Goal: Find contact information: Find contact information

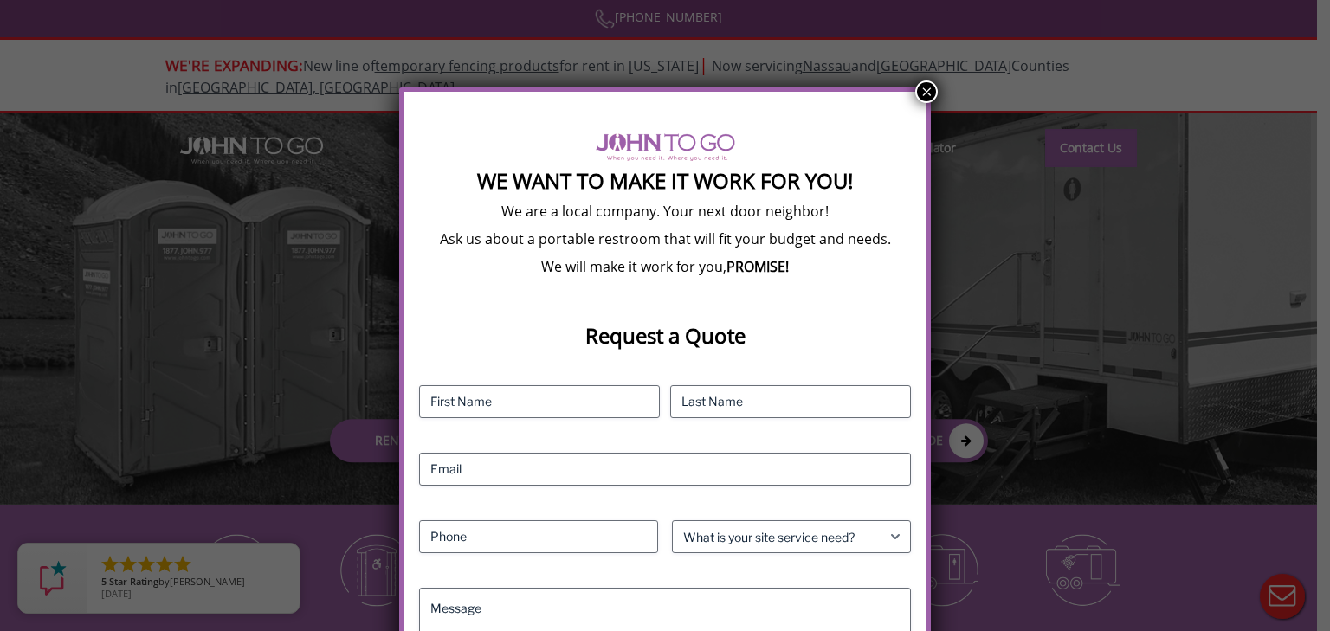
click at [925, 92] on button "×" at bounding box center [926, 92] width 23 height 23
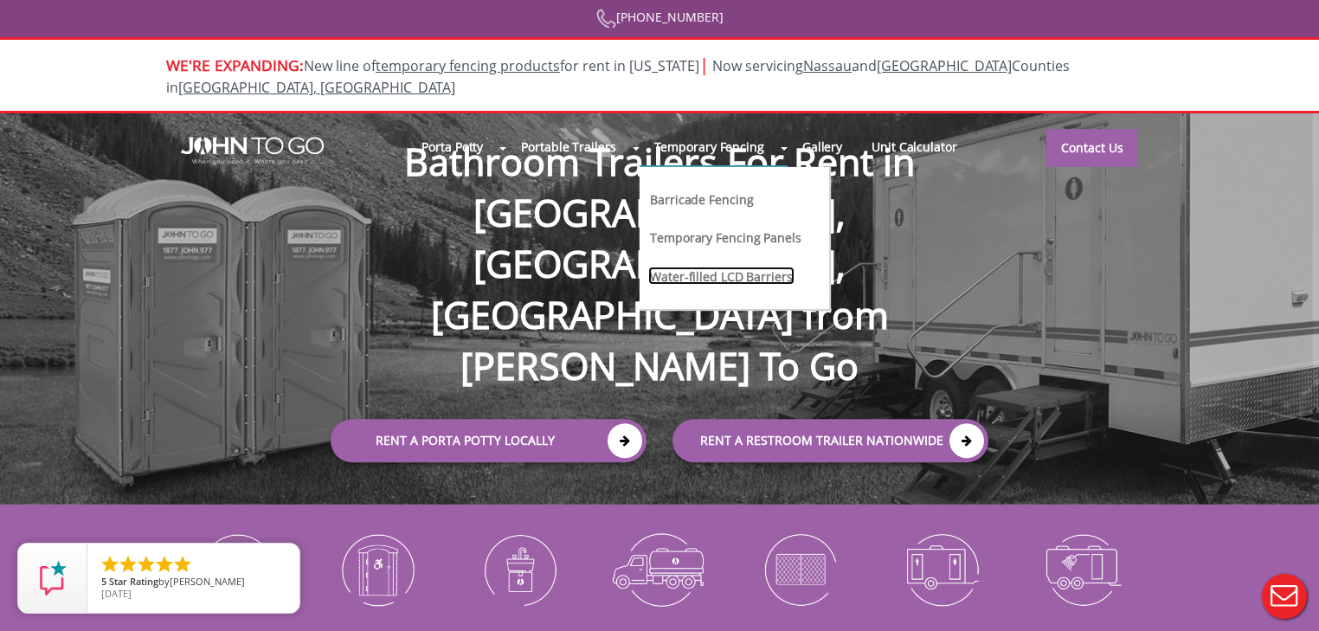
click at [693, 267] on link "Water-filled LCD Barriers" at bounding box center [721, 276] width 146 height 18
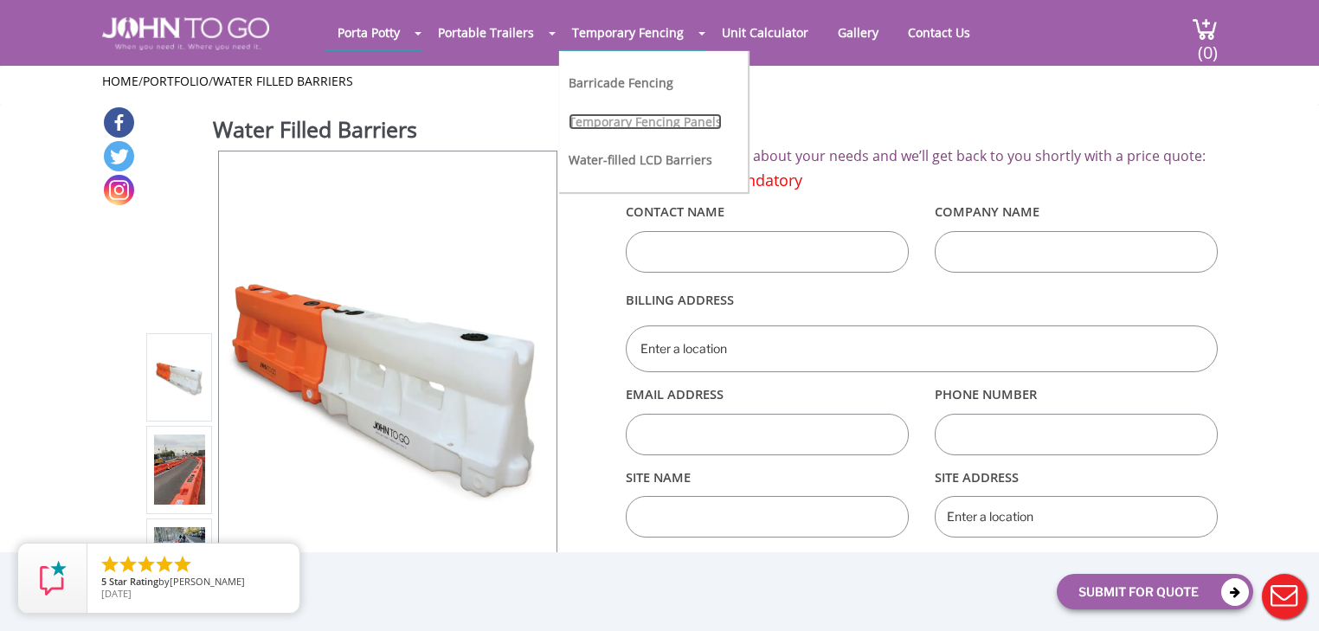
click at [623, 120] on link "Temporary Fencing Panels" at bounding box center [645, 121] width 153 height 16
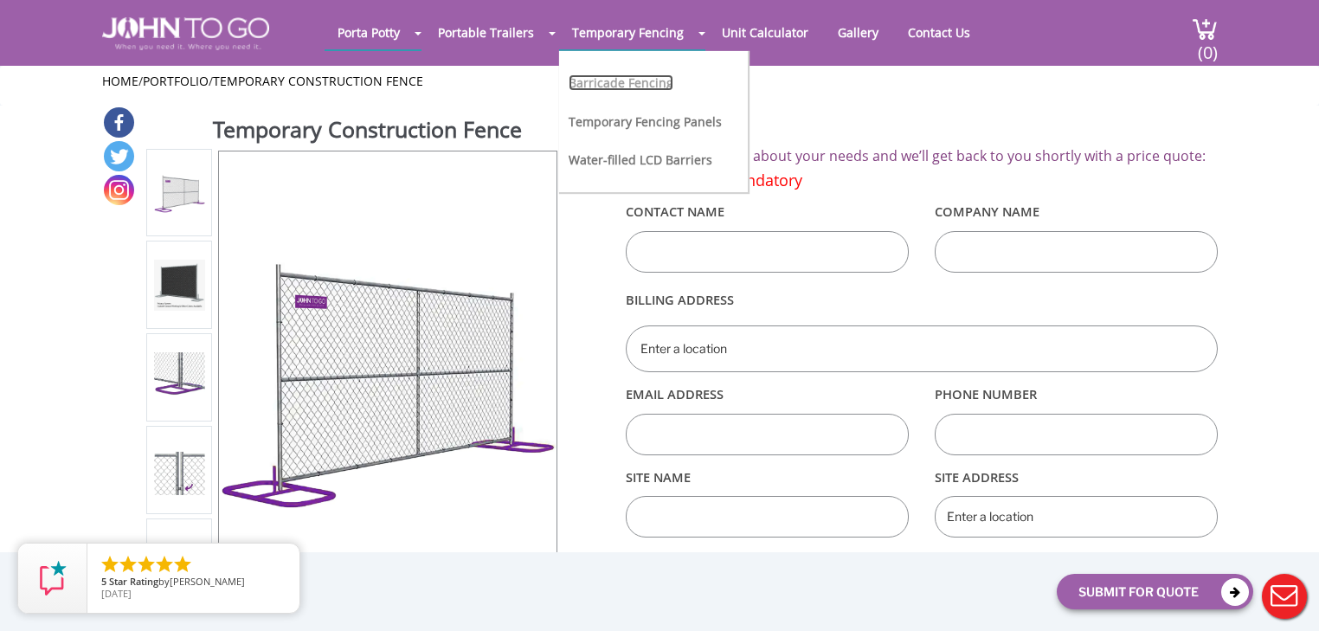
click at [616, 78] on link "Barricade Fencing" at bounding box center [621, 82] width 105 height 16
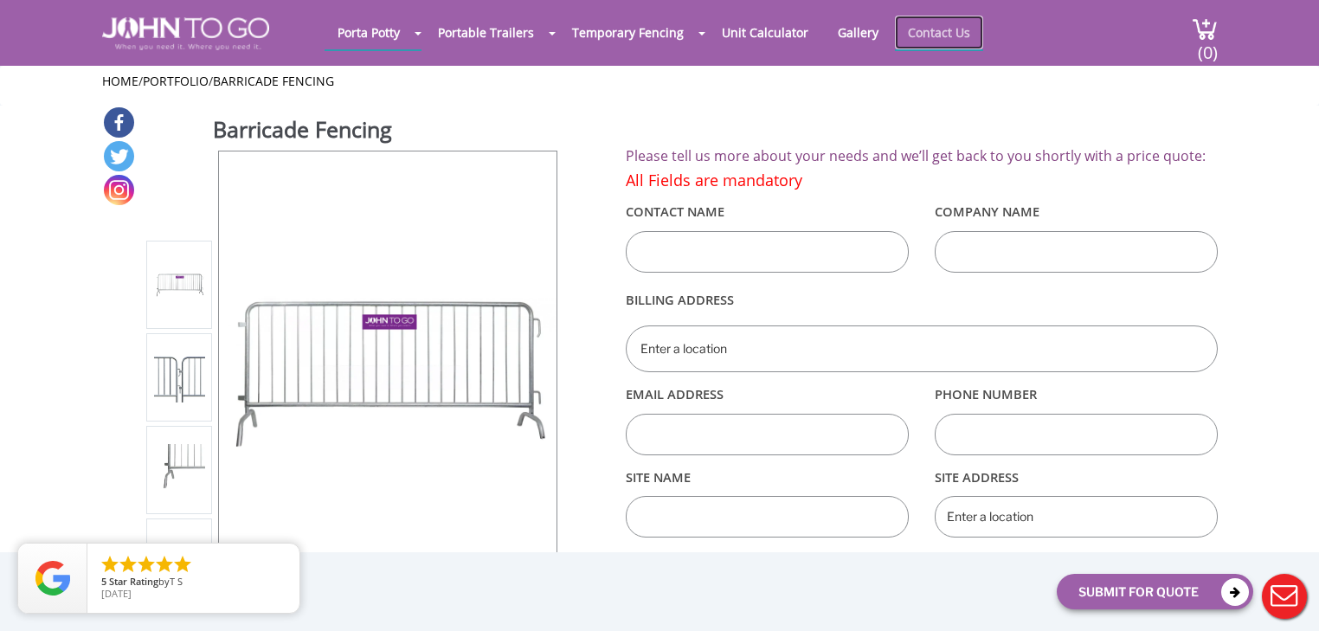
click at [903, 28] on link "Contact Us" at bounding box center [939, 33] width 88 height 34
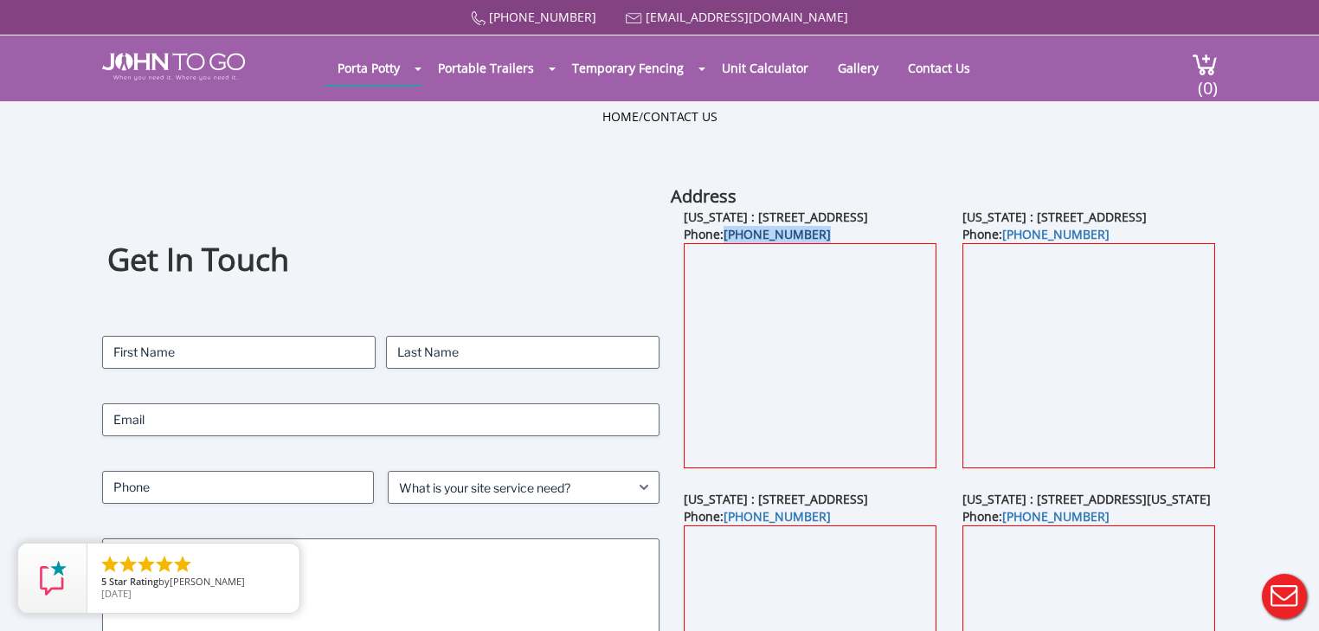
drag, startPoint x: 810, startPoint y: 250, endPoint x: 727, endPoint y: 250, distance: 83.1
click at [727, 250] on div "[US_STATE] : [STREET_ADDRESS] Phone: [PHONE_NUMBER]" at bounding box center [810, 350] width 279 height 282
copy link "[PHONE_NUMBER]"
drag, startPoint x: 754, startPoint y: 229, endPoint x: 758, endPoint y: 216, distance: 13.4
click at [758, 216] on div "[US_STATE] : [STREET_ADDRESS] Phone: [PHONE_NUMBER]" at bounding box center [810, 350] width 279 height 282
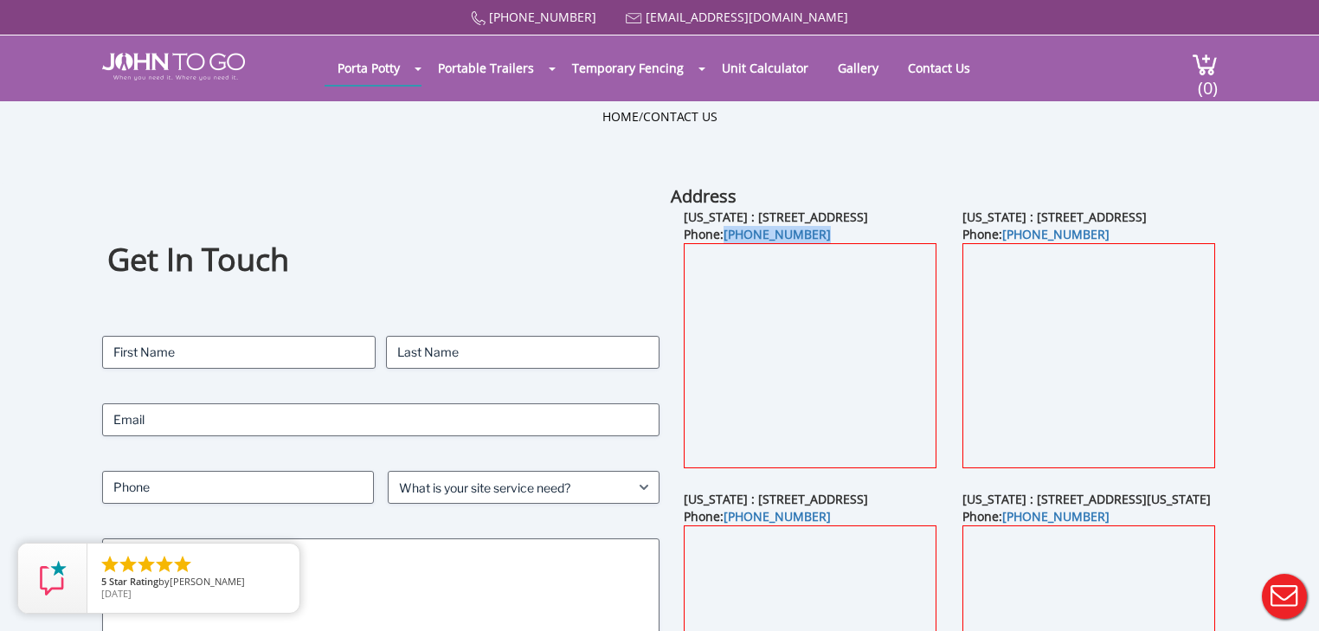
copy b "[STREET_ADDRESS]"
click at [450, 225] on div "Get In Touch Contact Name (Required) First Last Email (Required) Phone (Require…" at bounding box center [381, 495] width 558 height 622
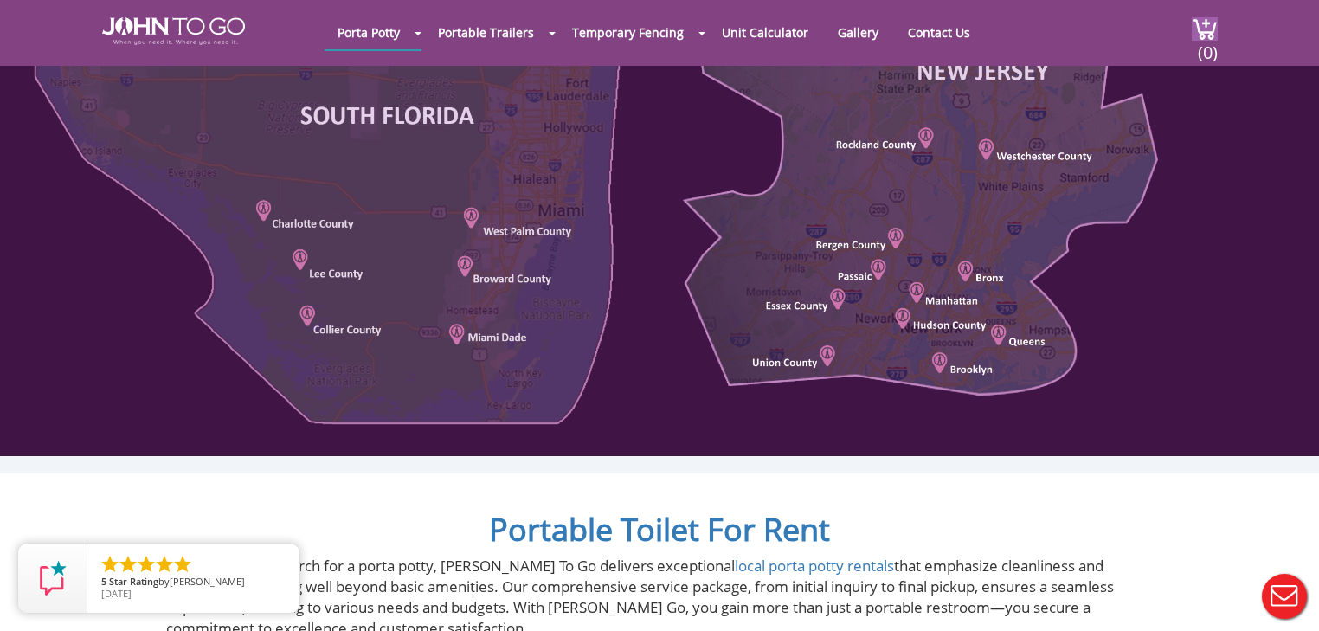
scroll to position [1015, 0]
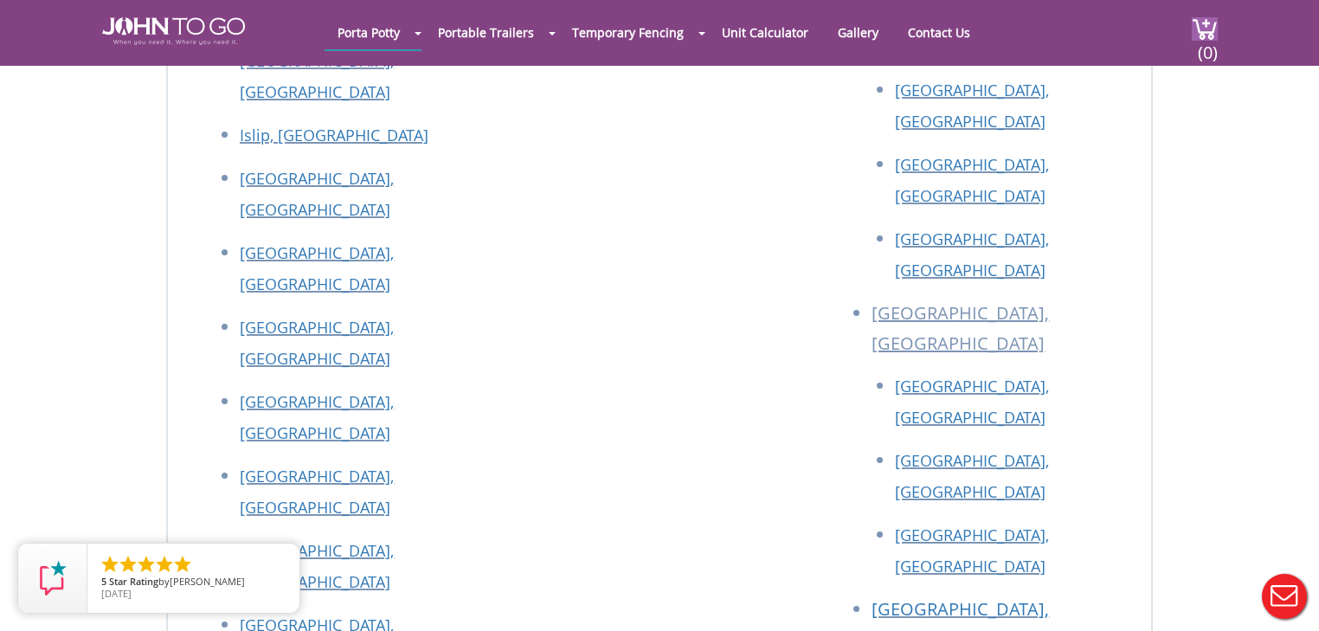
scroll to position [3186, 0]
drag, startPoint x: 398, startPoint y: 457, endPoint x: 232, endPoint y: 456, distance: 166.2
copy link "[EMAIL_ADDRESS][DOMAIN_NAME]"
